Goal: Information Seeking & Learning: Learn about a topic

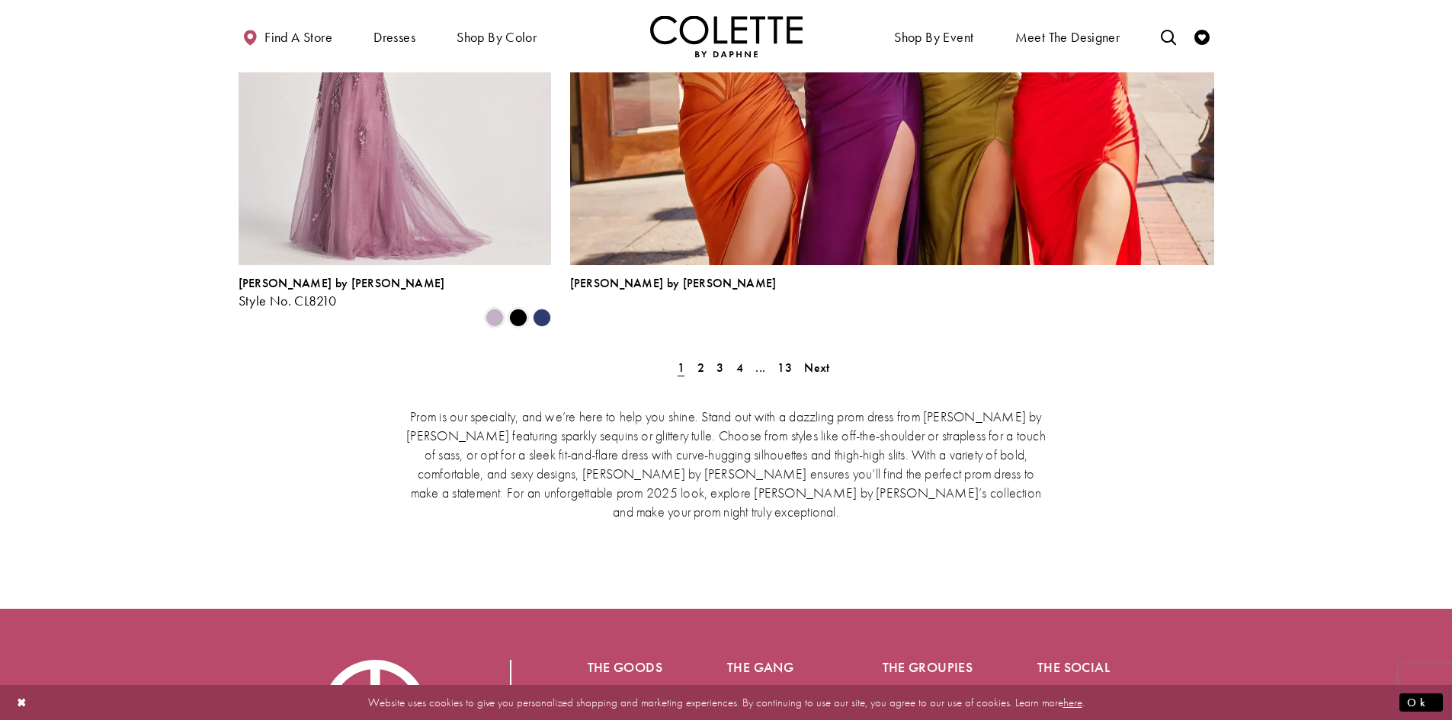
scroll to position [3538, 0]
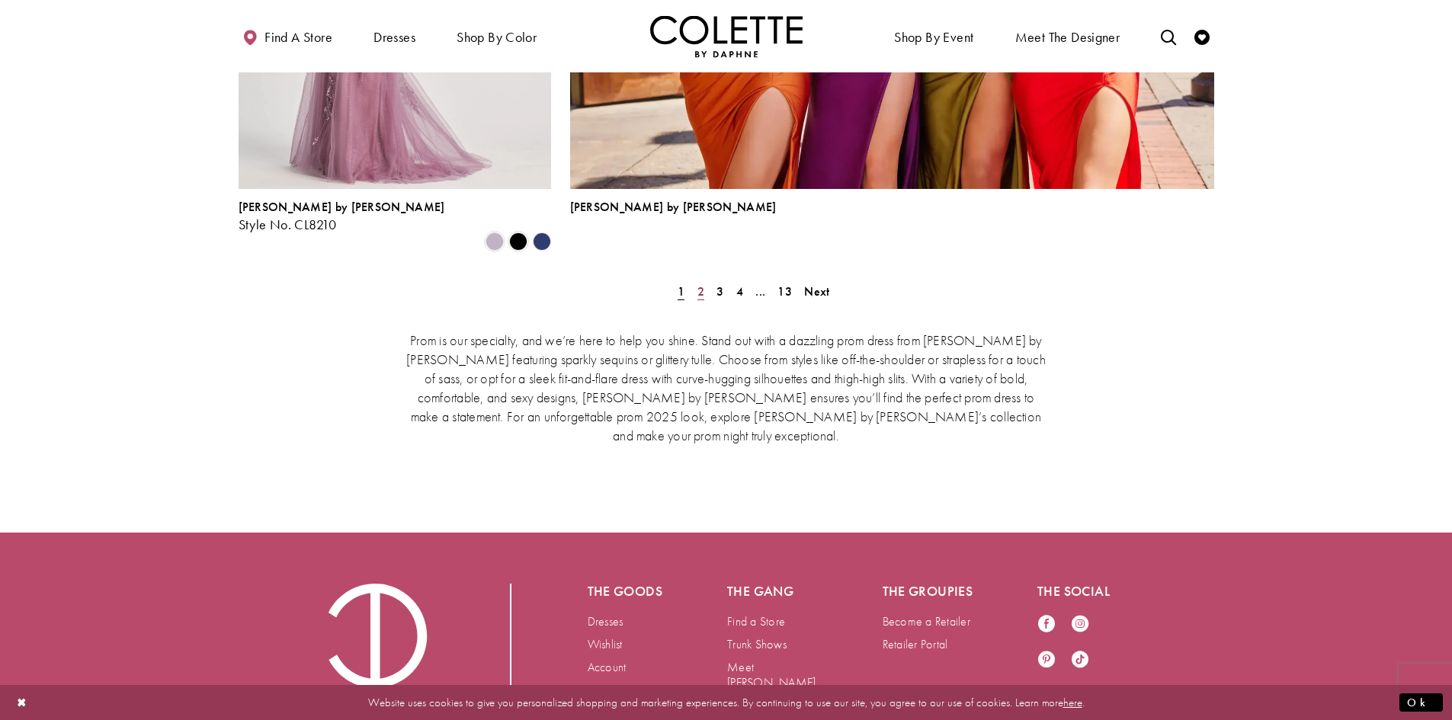
click at [698, 283] on span "2" at bounding box center [700, 291] width 7 height 16
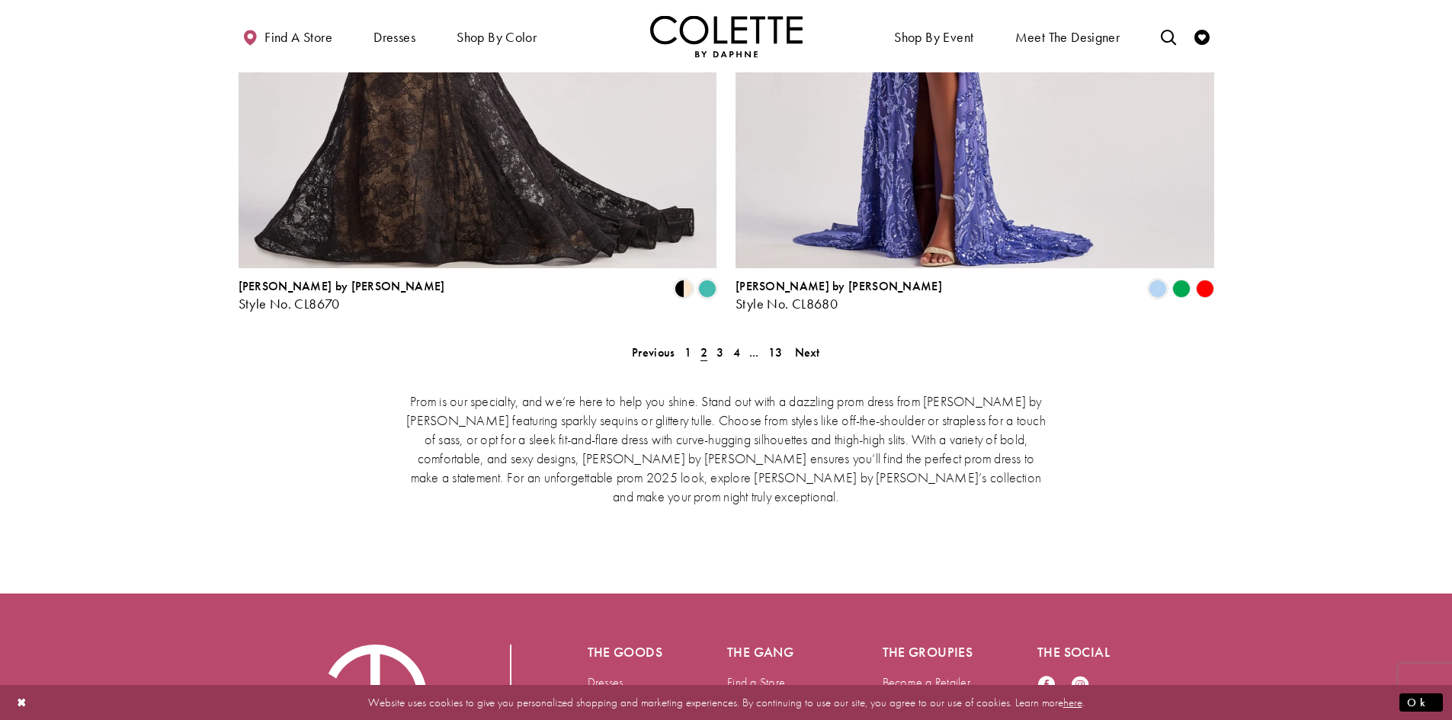
scroll to position [3236, 0]
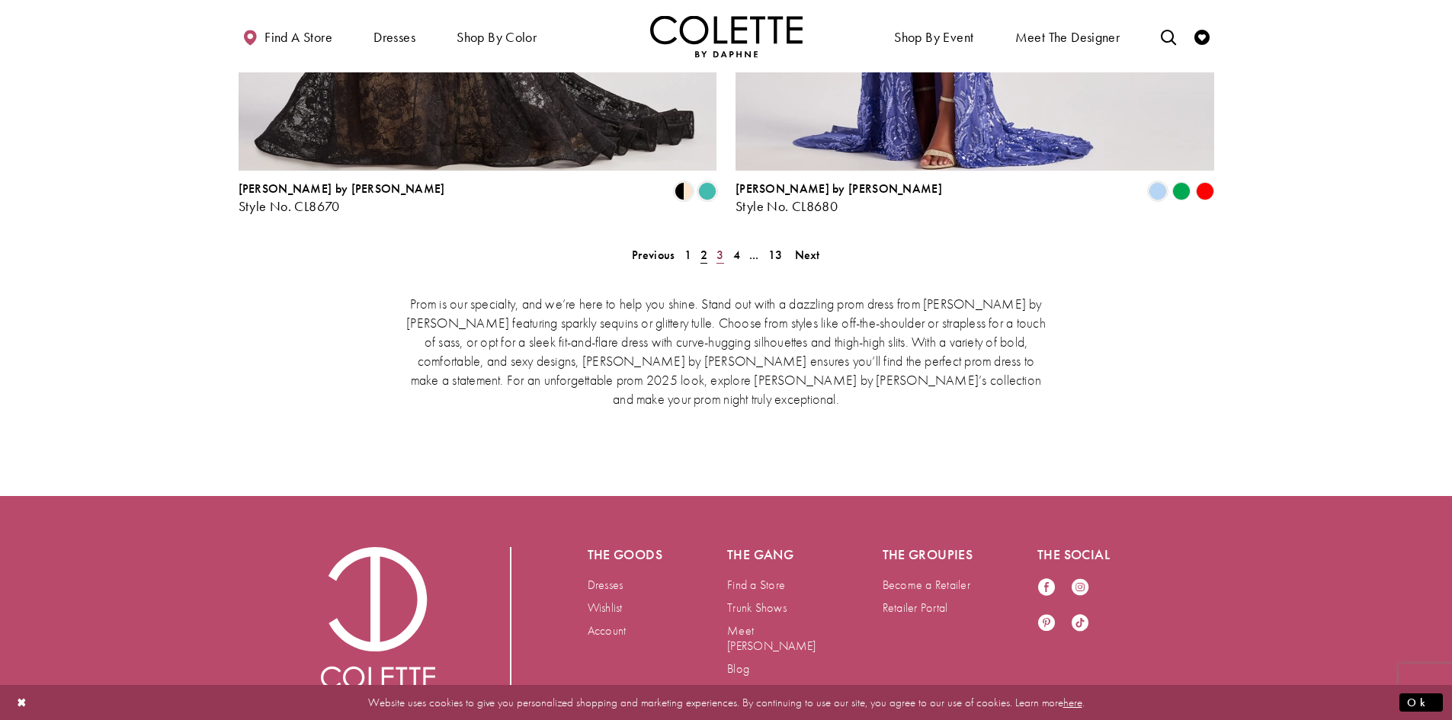
click at [718, 247] on span "3" at bounding box center [719, 255] width 7 height 16
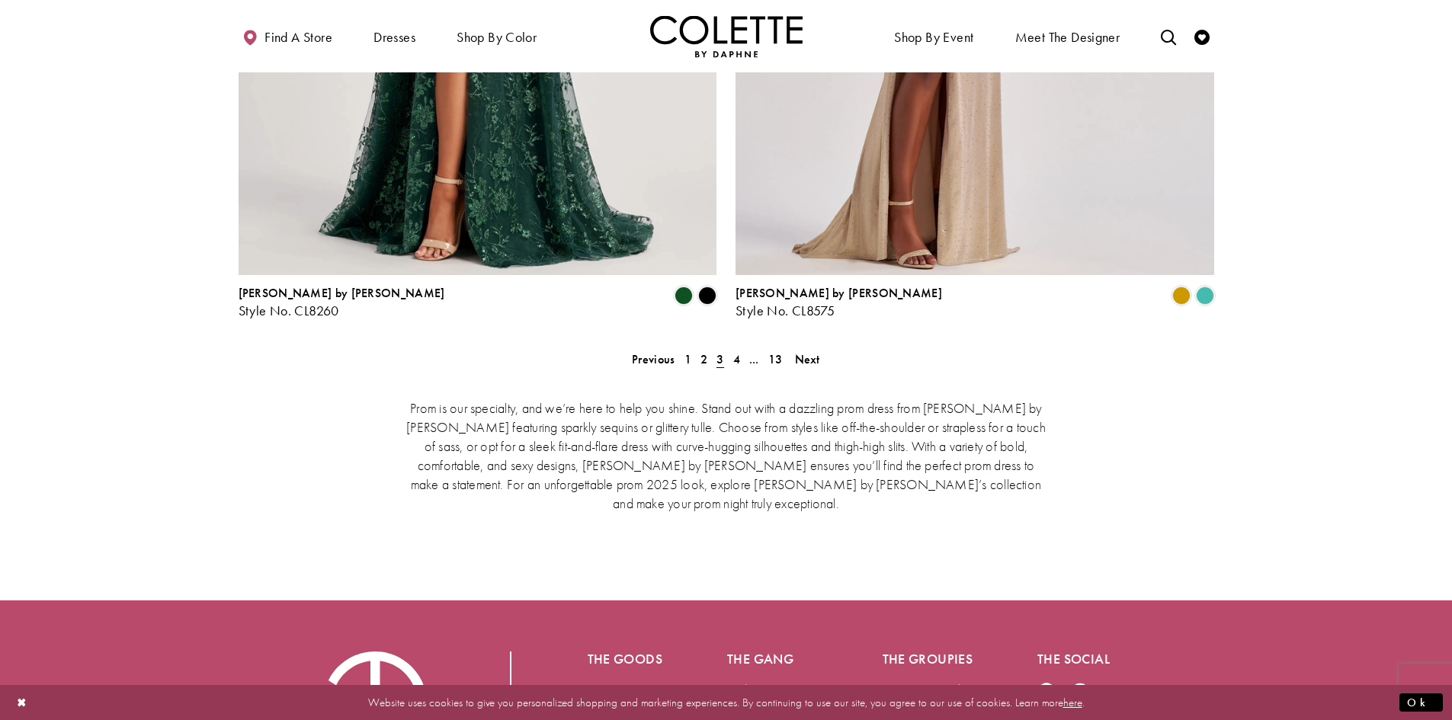
scroll to position [3134, 0]
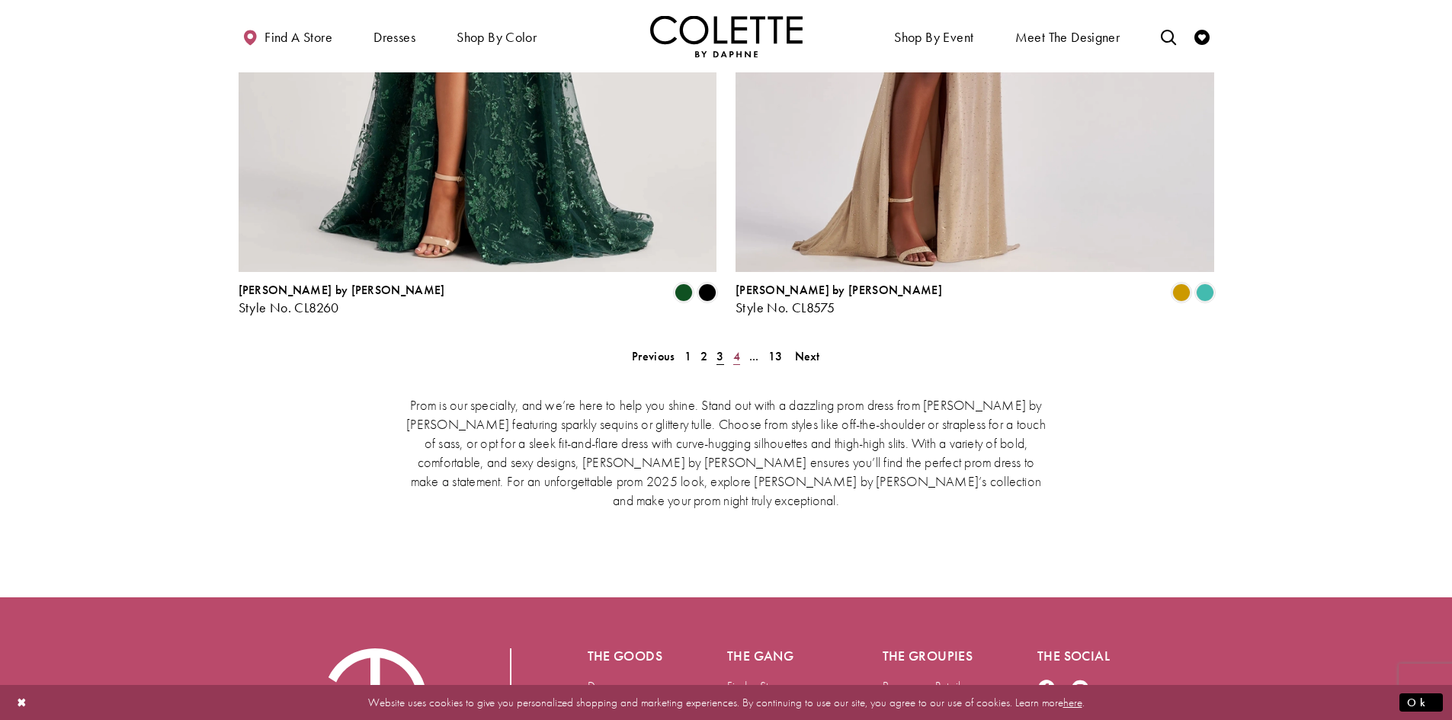
click at [735, 348] on span "4" at bounding box center [736, 356] width 7 height 16
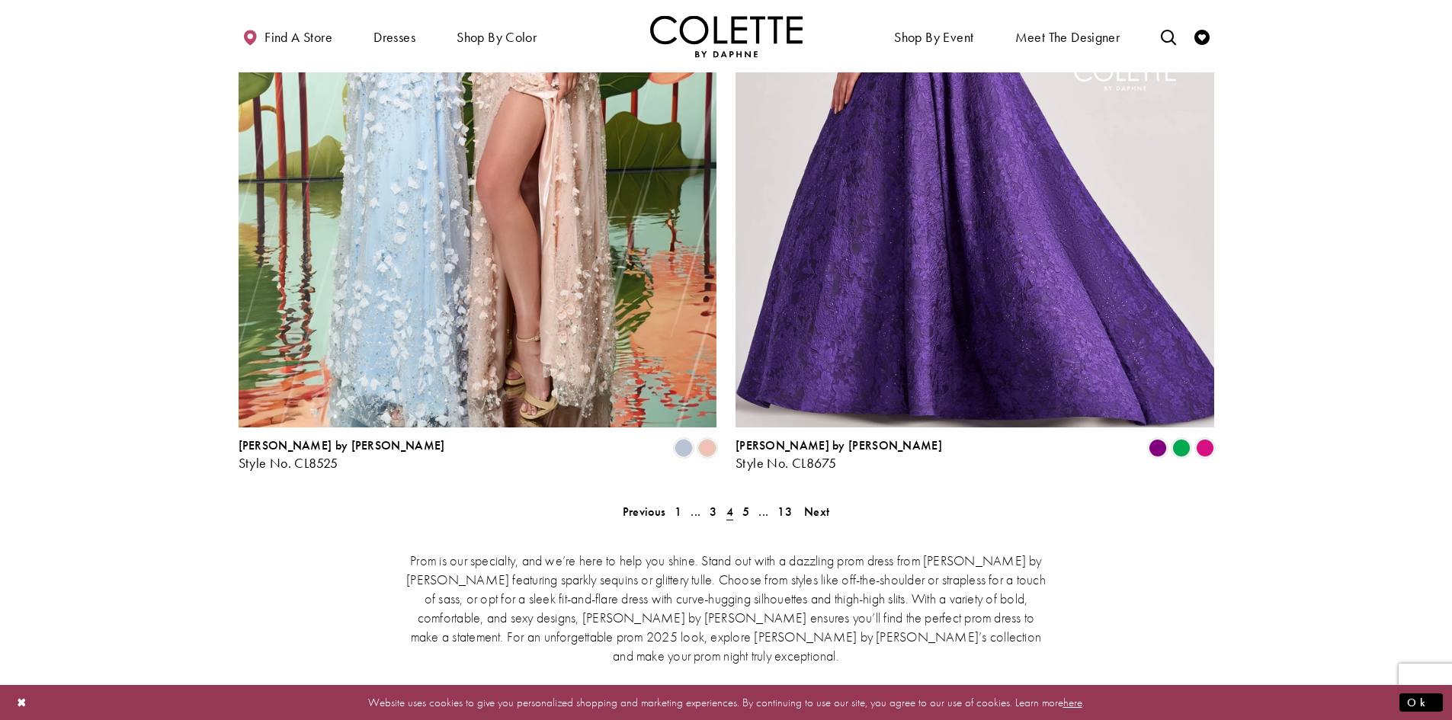
scroll to position [2982, 0]
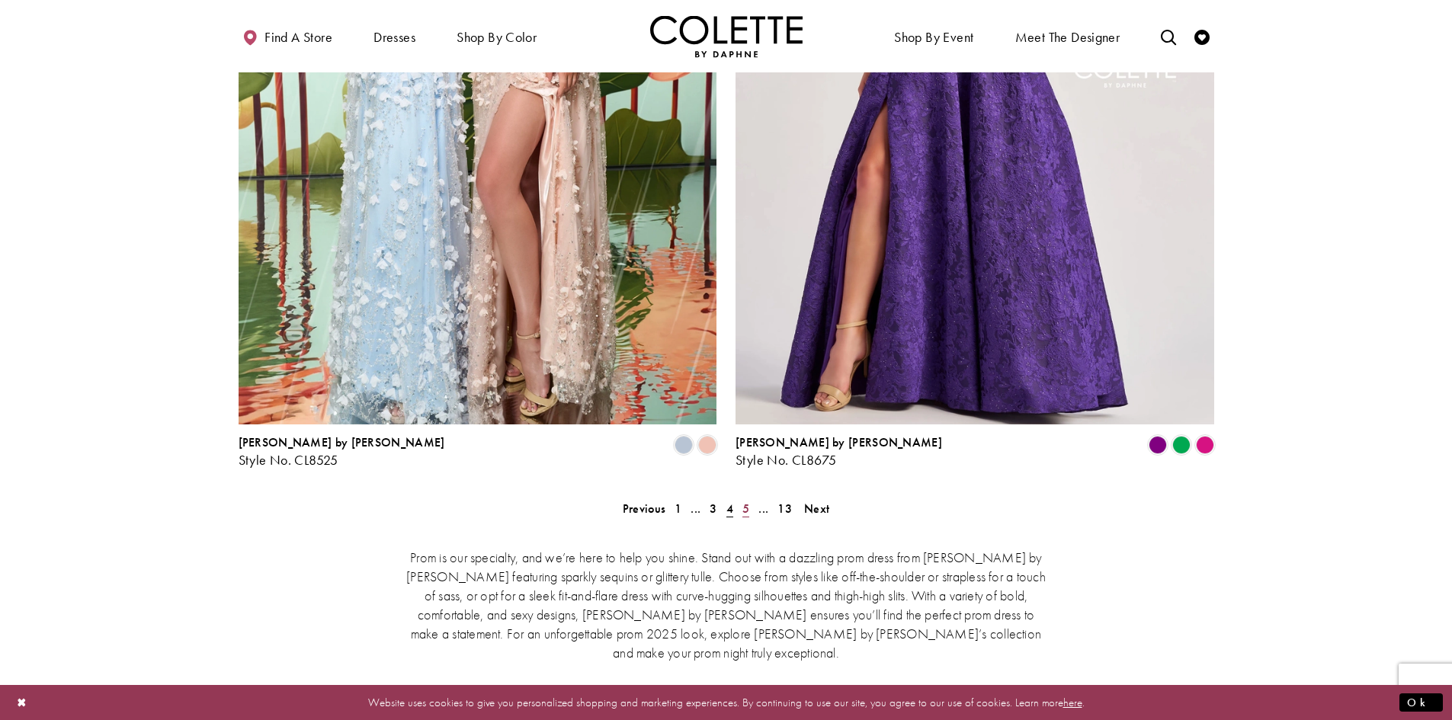
click at [743, 501] on span "5" at bounding box center [745, 509] width 7 height 16
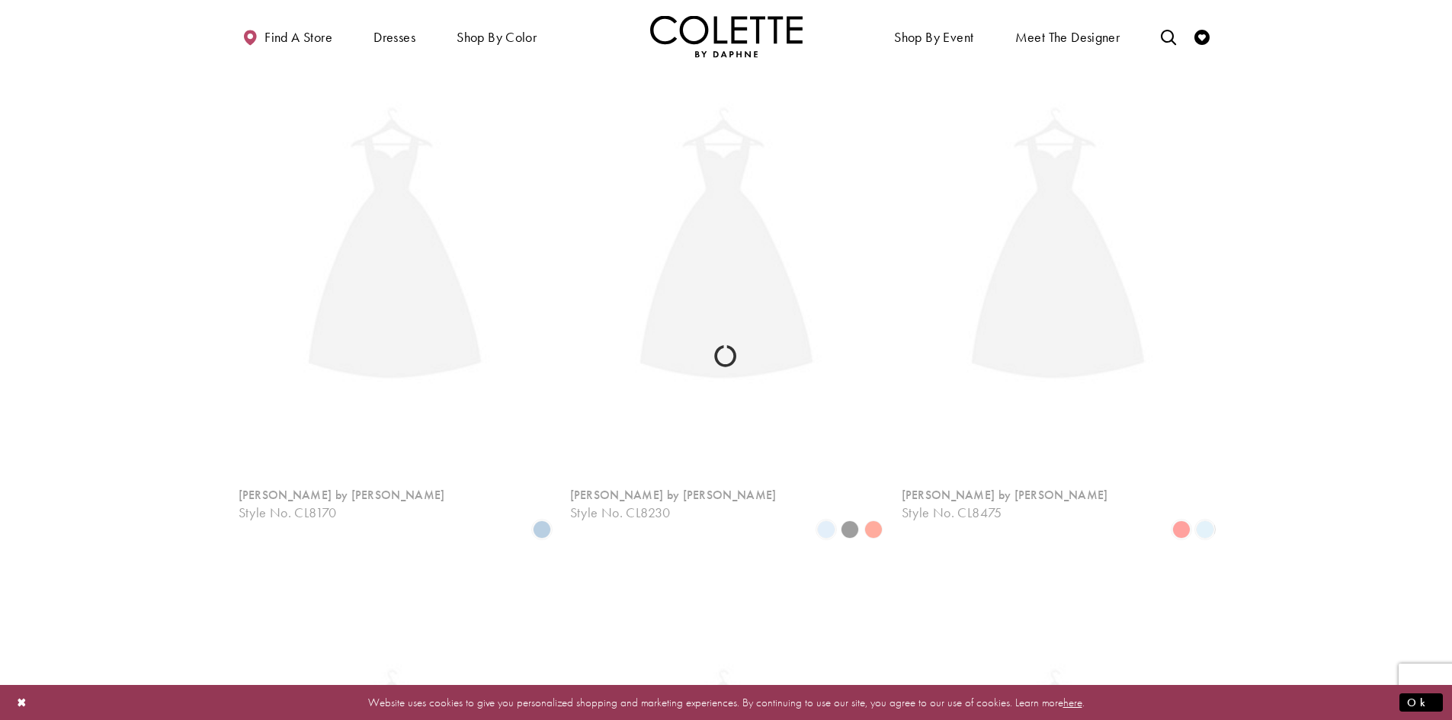
scroll to position [391, 0]
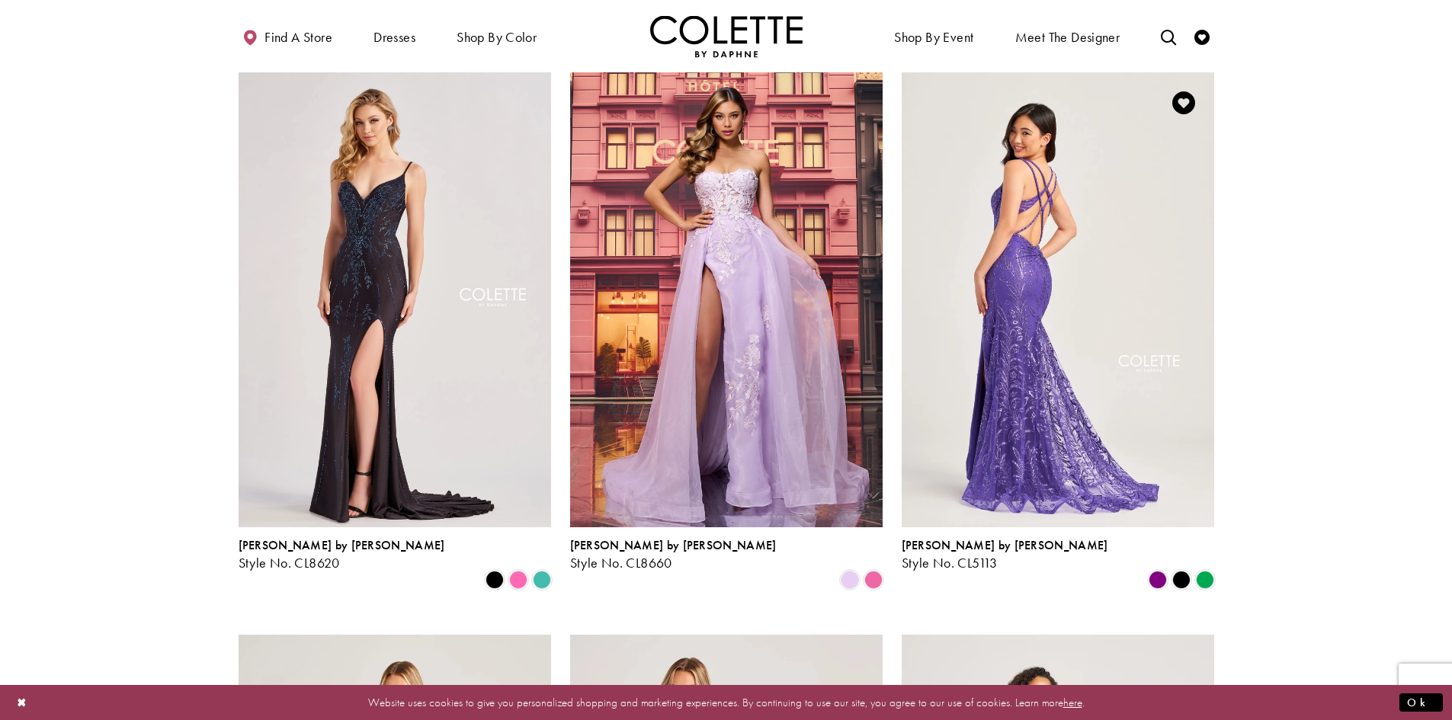
click at [1036, 351] on img "Visit Colette by Daphne Style No. CL5113 Page" at bounding box center [1058, 299] width 312 height 454
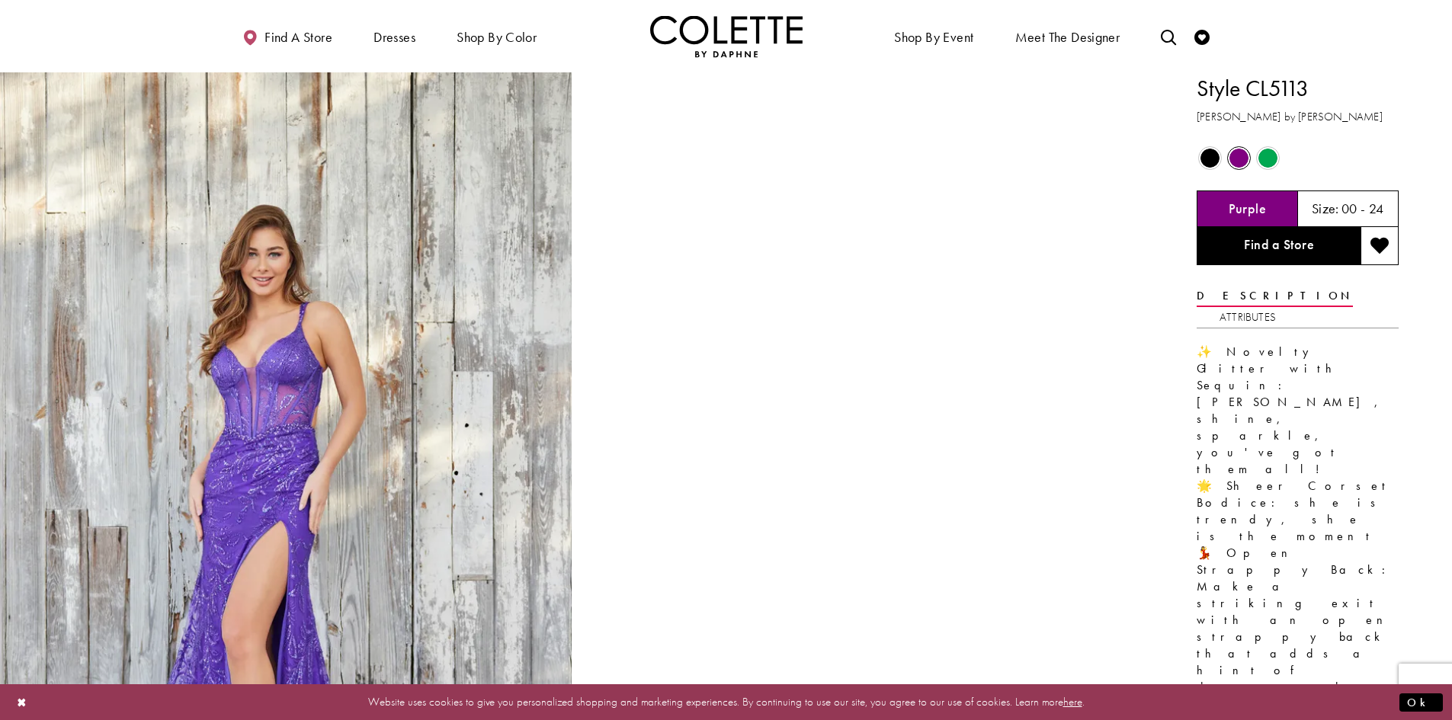
click at [1272, 149] on span "Product color controls state depends on size chosen" at bounding box center [1267, 158] width 19 height 19
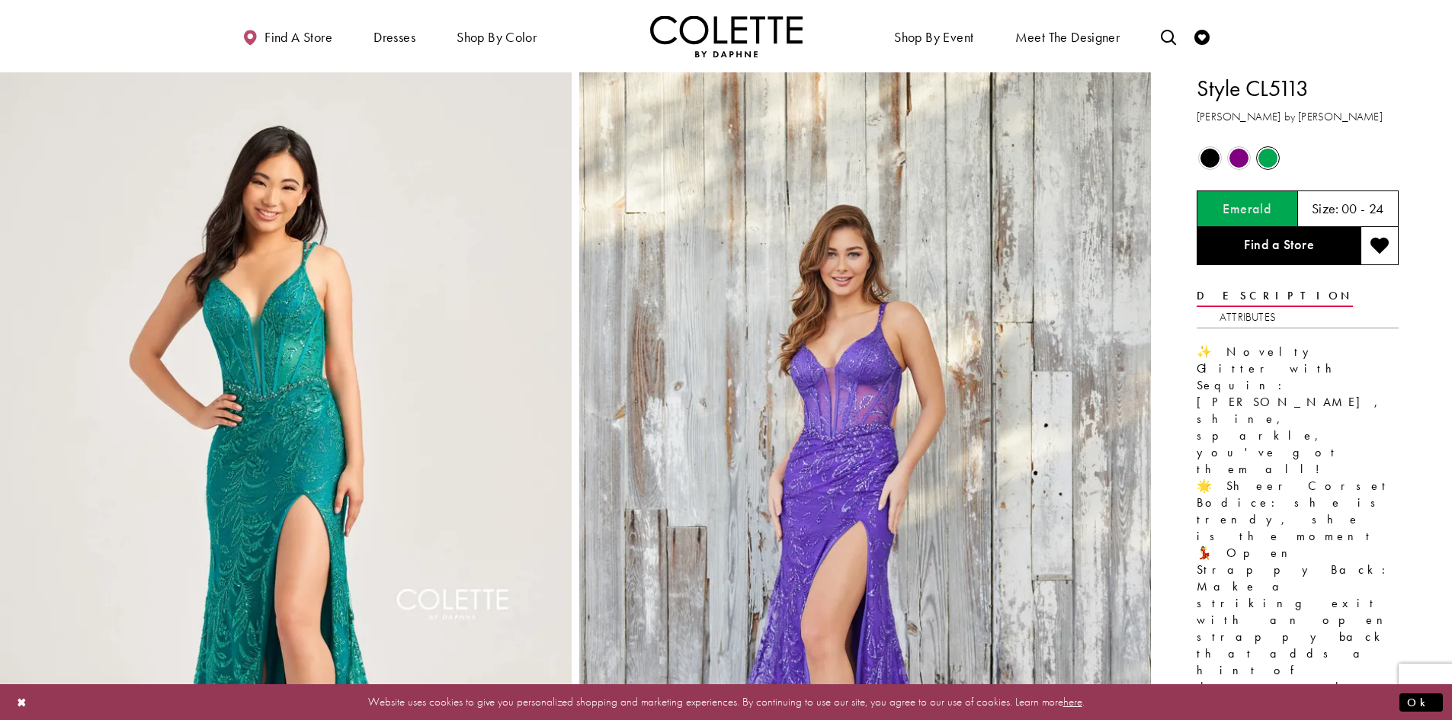
click at [1212, 152] on span "Product color controls state depends on size chosen" at bounding box center [1209, 158] width 19 height 19
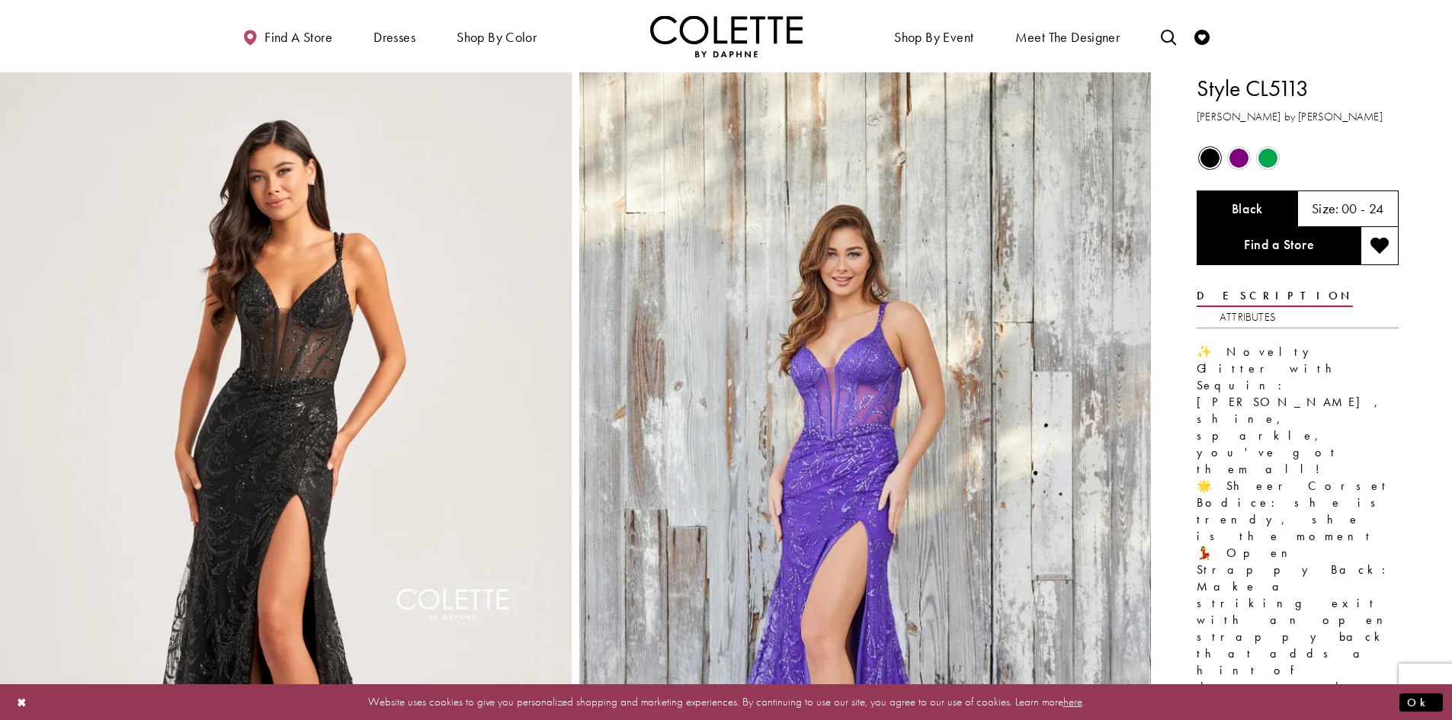
click at [1273, 152] on span "Product color controls state depends on size chosen" at bounding box center [1267, 158] width 19 height 19
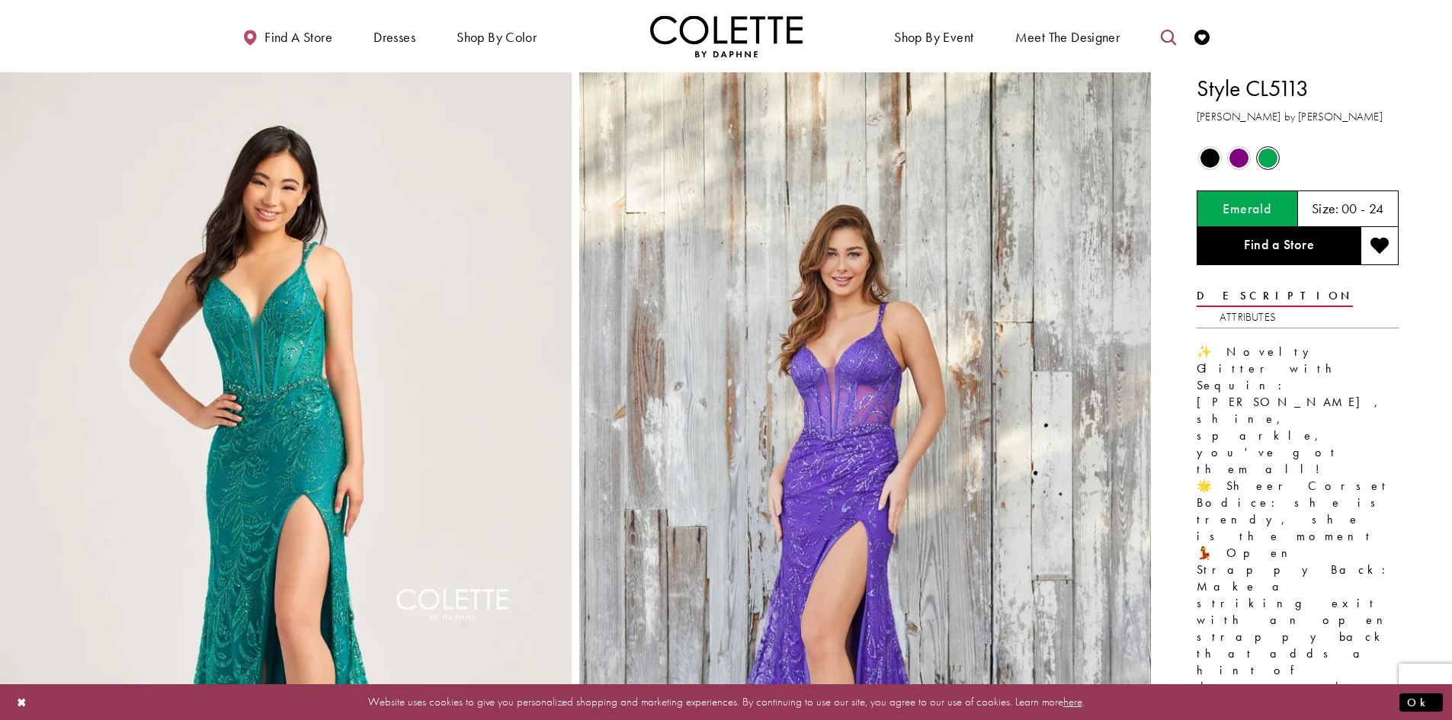
click at [1171, 34] on icon "Toggle search" at bounding box center [1168, 37] width 15 height 15
click at [1074, 44] on input "Search" at bounding box center [1091, 37] width 184 height 23
type input "******"
click at [1166, 37] on icon "Submit Search" at bounding box center [1167, 37] width 11 height 11
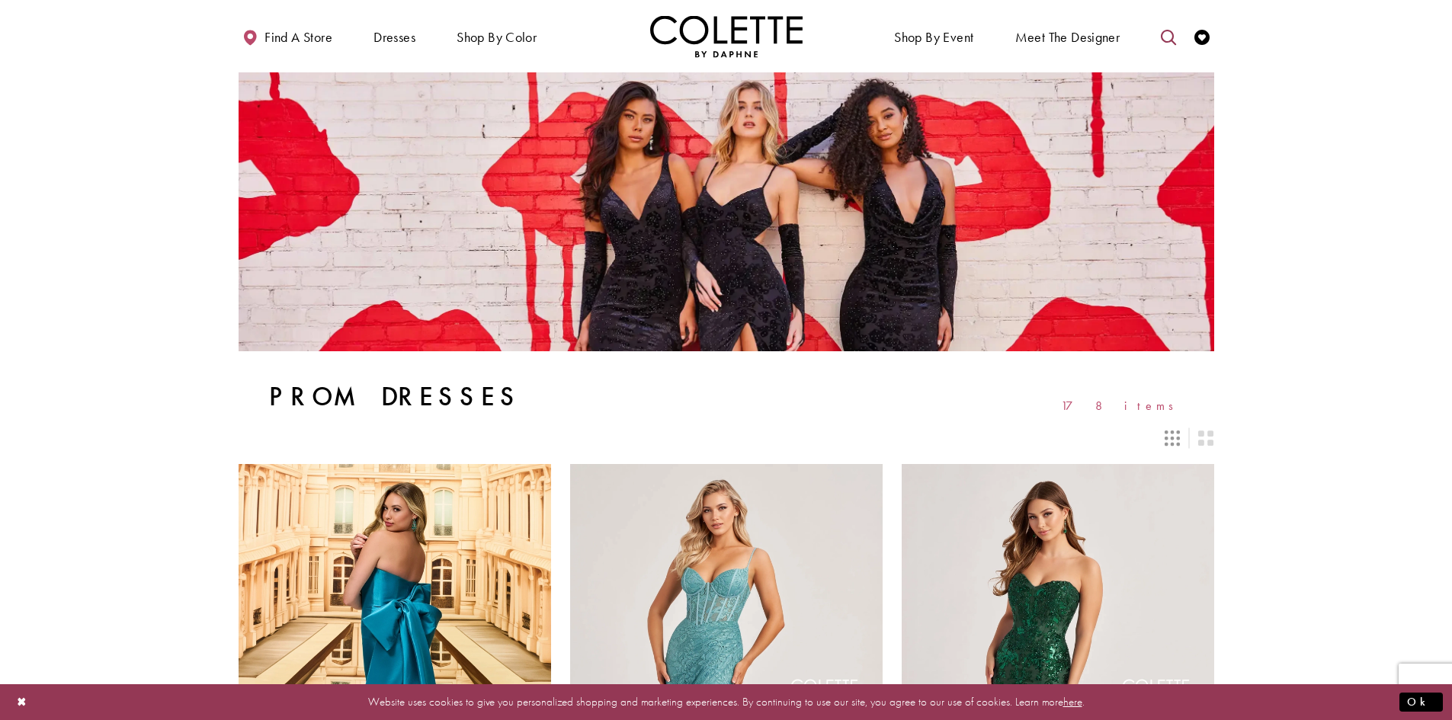
click at [1163, 42] on icon "Toggle search" at bounding box center [1168, 37] width 15 height 15
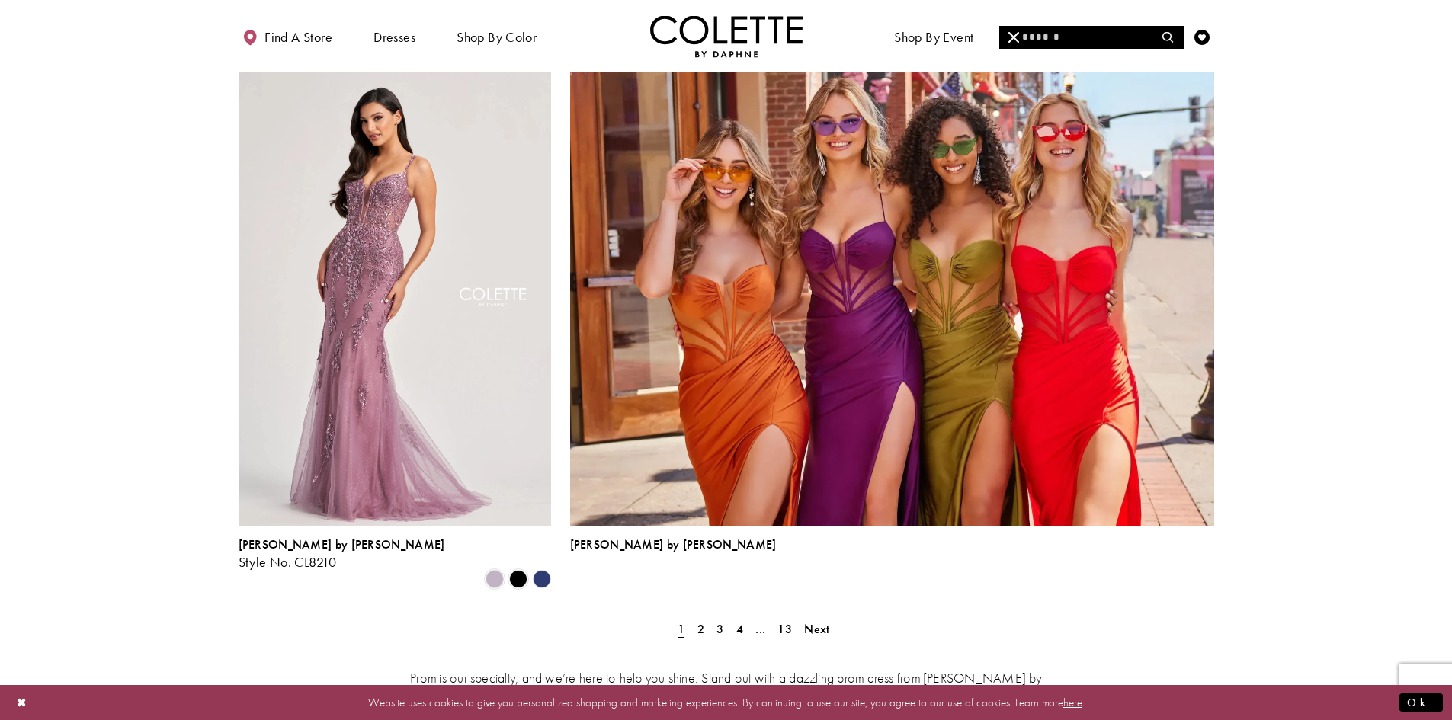
scroll to position [3538, 0]
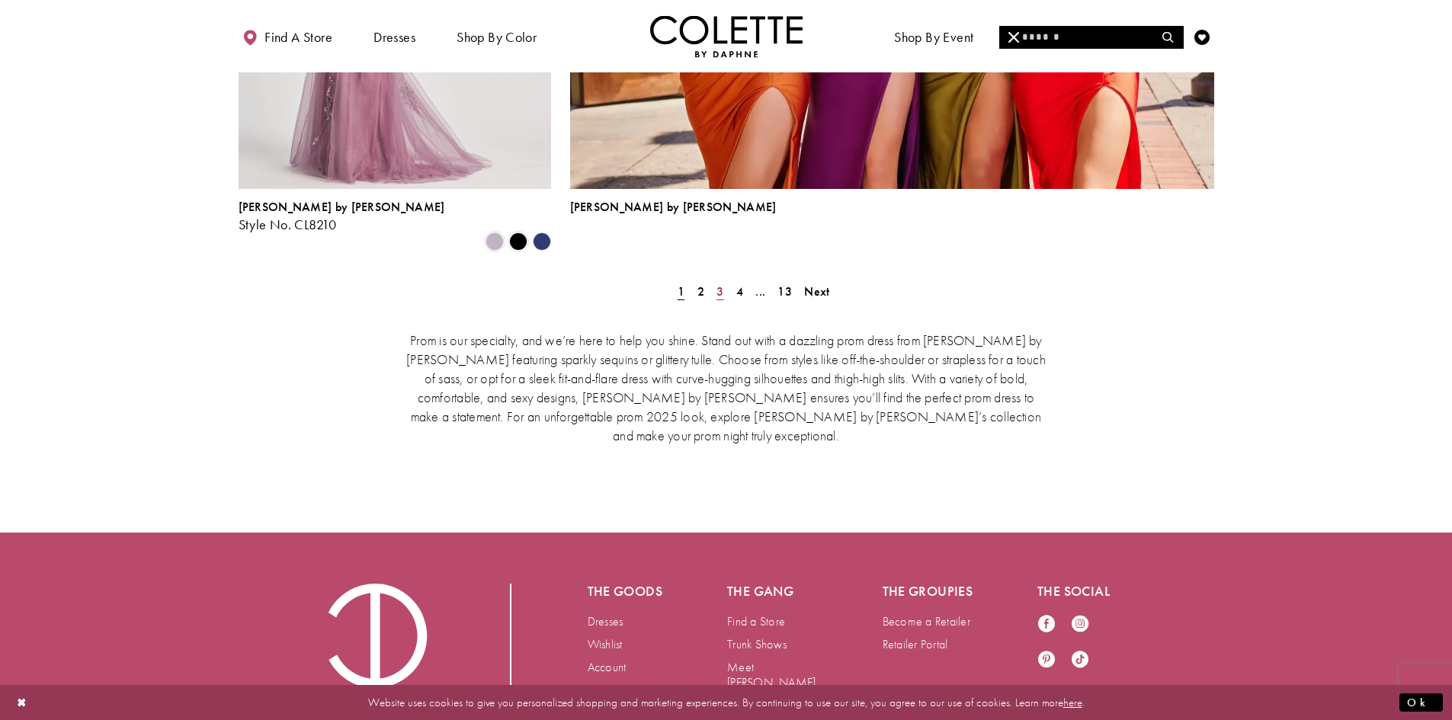
click at [719, 283] on span "3" at bounding box center [719, 291] width 7 height 16
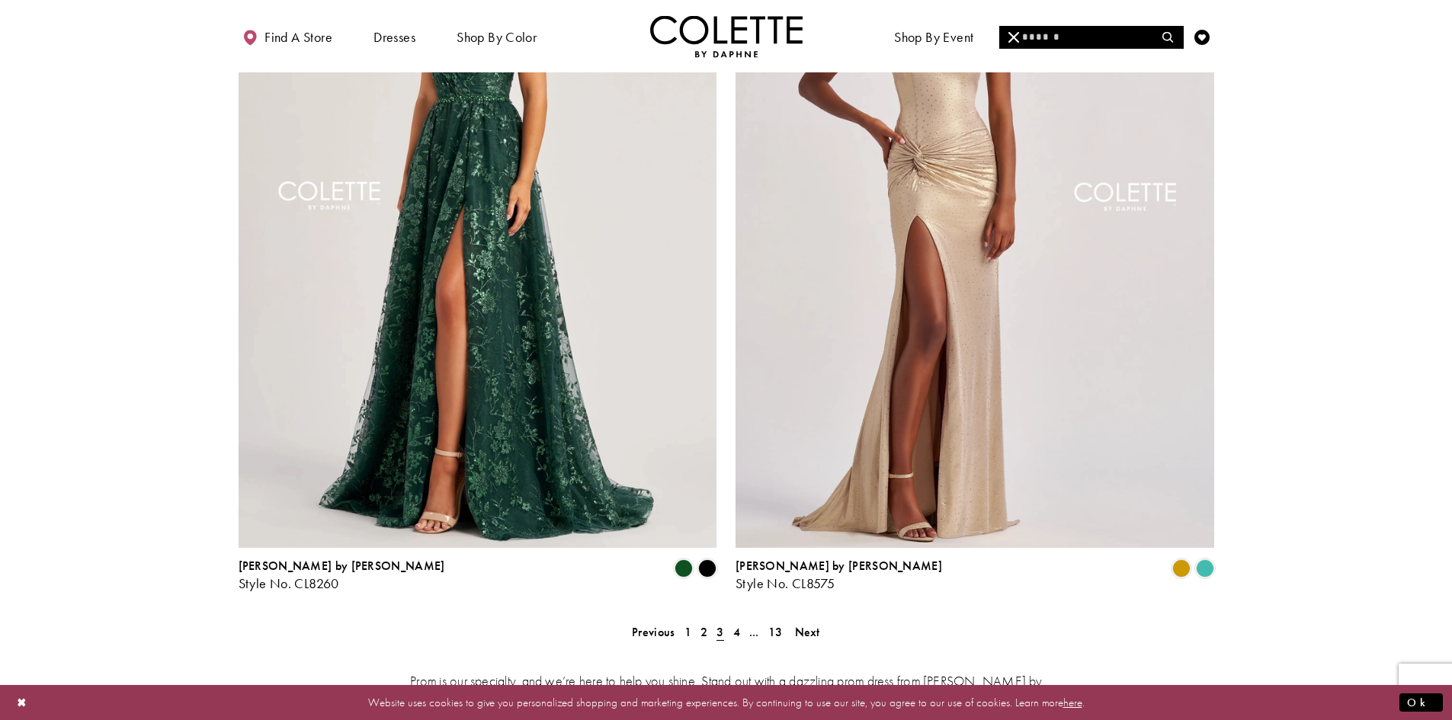
scroll to position [2855, 0]
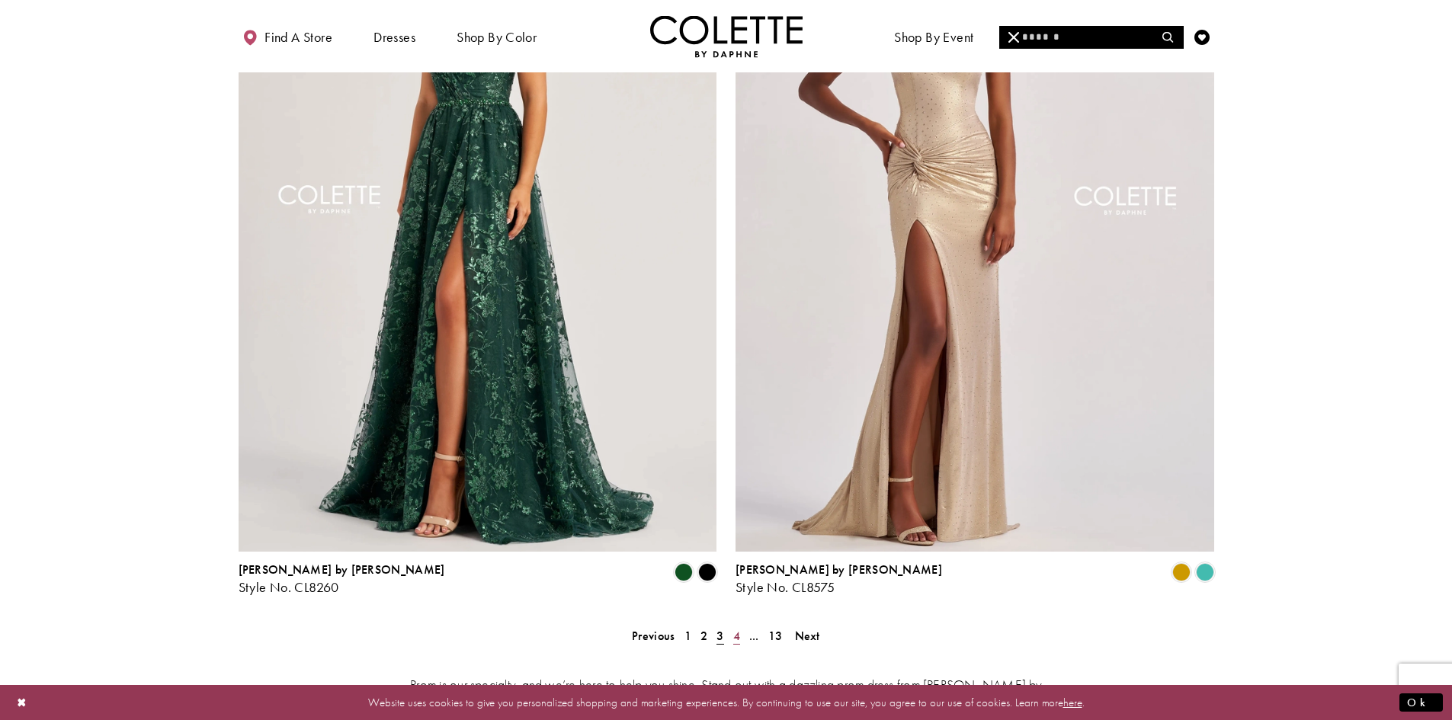
click at [735, 628] on span "4" at bounding box center [736, 636] width 7 height 16
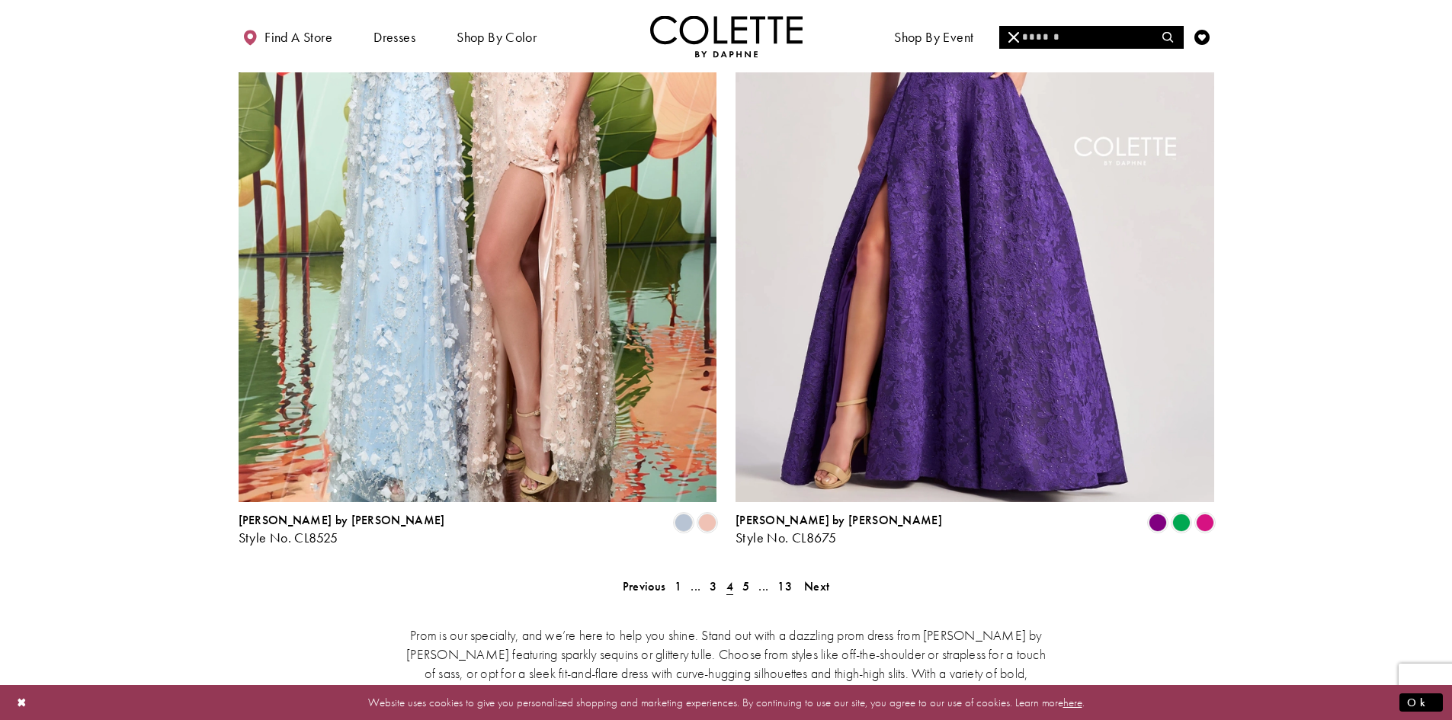
scroll to position [2906, 0]
click at [745, 577] on span "5" at bounding box center [745, 585] width 7 height 16
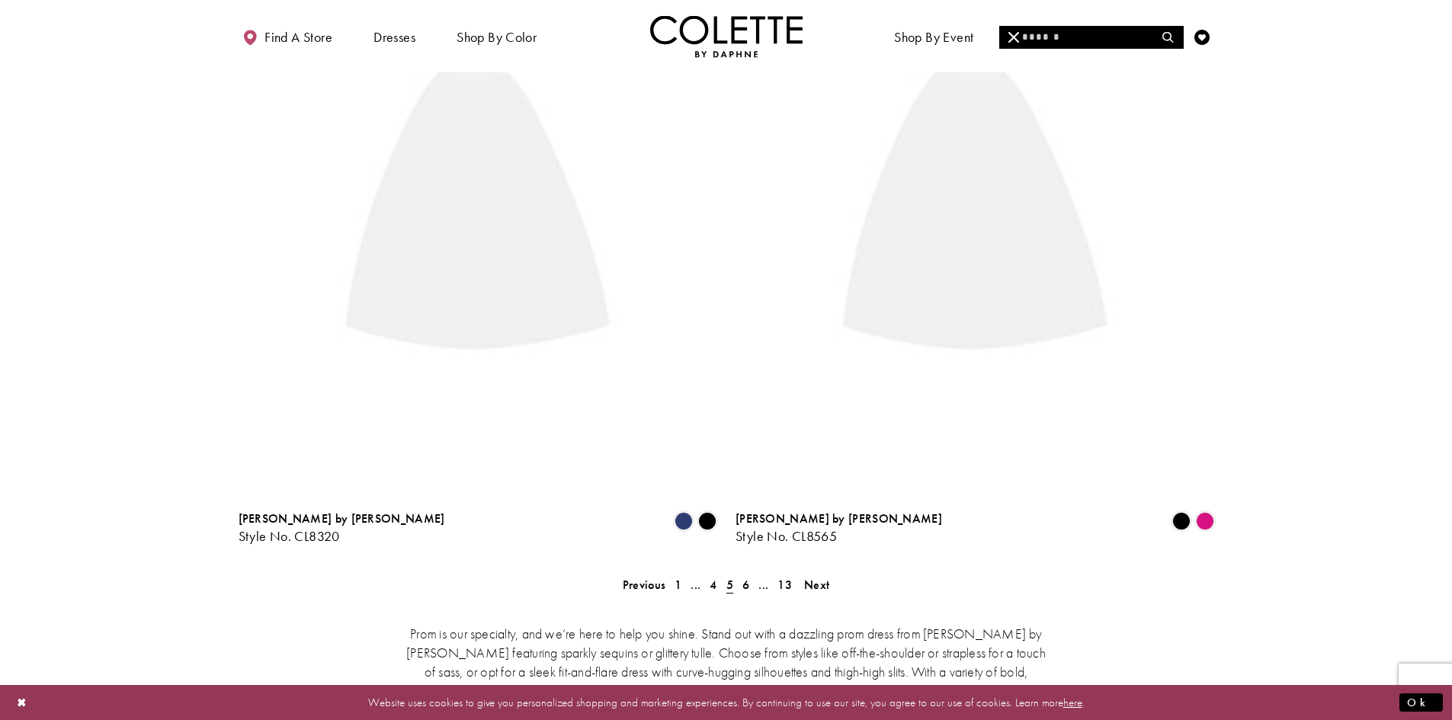
scroll to position [391, 0]
